Goal: Information Seeking & Learning: Compare options

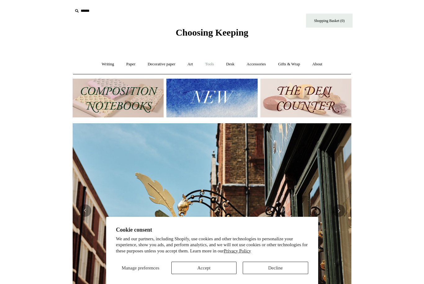
scroll to position [0, 279]
click at [101, 65] on link "Writing +" at bounding box center [108, 64] width 24 height 16
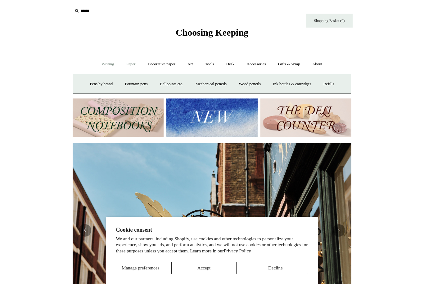
click at [130, 65] on link "Paper +" at bounding box center [131, 64] width 20 height 16
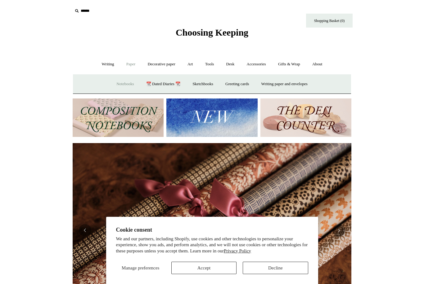
scroll to position [0, 557]
click at [121, 83] on link "Notebooks +" at bounding box center [125, 84] width 29 height 16
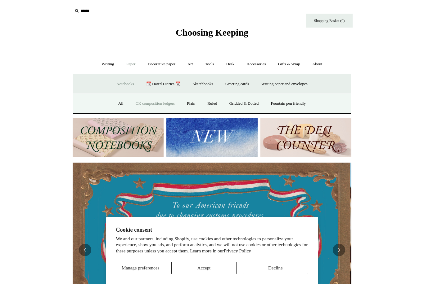
scroll to position [0, 0]
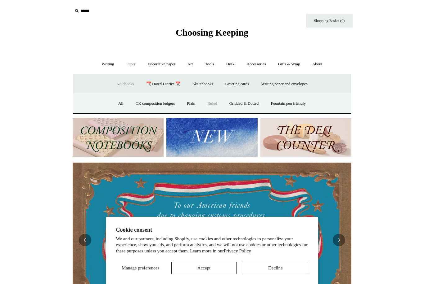
click at [208, 103] on link "Ruled" at bounding box center [212, 104] width 21 height 16
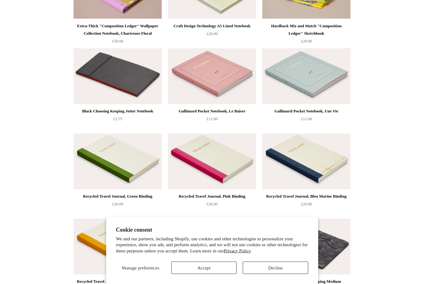
scroll to position [1056, 0]
click at [219, 174] on img at bounding box center [212, 162] width 88 height 56
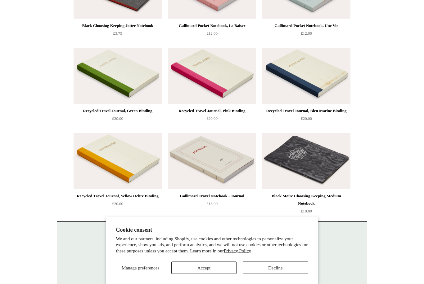
scroll to position [1156, 0]
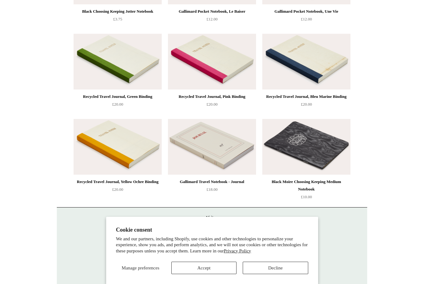
click at [212, 140] on img at bounding box center [212, 147] width 88 height 56
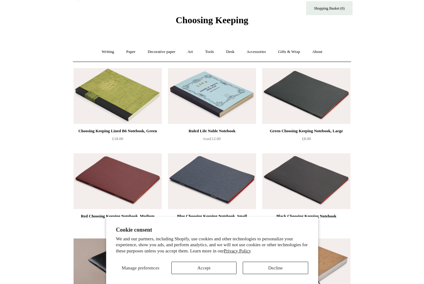
scroll to position [0, 0]
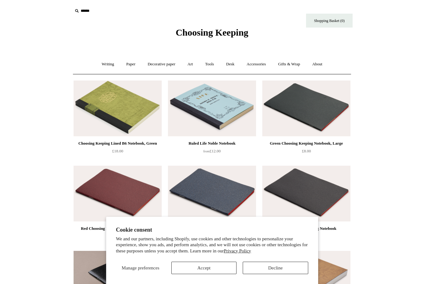
click at [179, 103] on img at bounding box center [212, 109] width 88 height 56
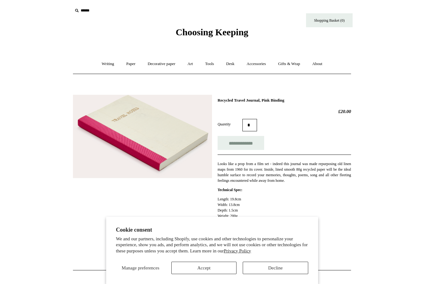
scroll to position [9, 0]
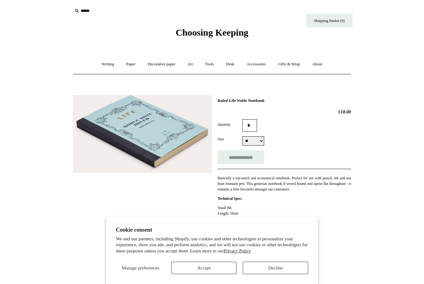
scroll to position [6, 0]
